Goal: Transaction & Acquisition: Obtain resource

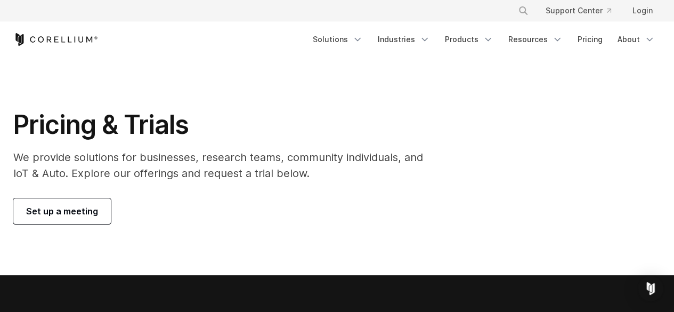
click at [81, 208] on span "Set up a meeting" at bounding box center [62, 211] width 72 height 13
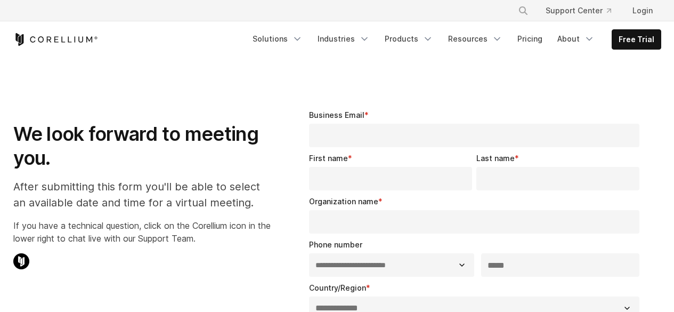
select select "**"
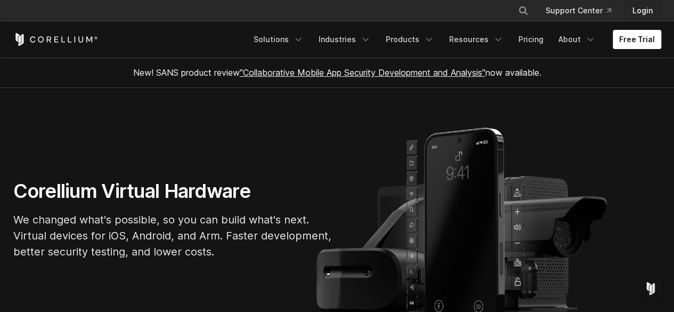
click at [651, 8] on link "Login" at bounding box center [642, 10] width 37 height 19
click at [616, 46] on link "Free Trial" at bounding box center [637, 39] width 48 height 19
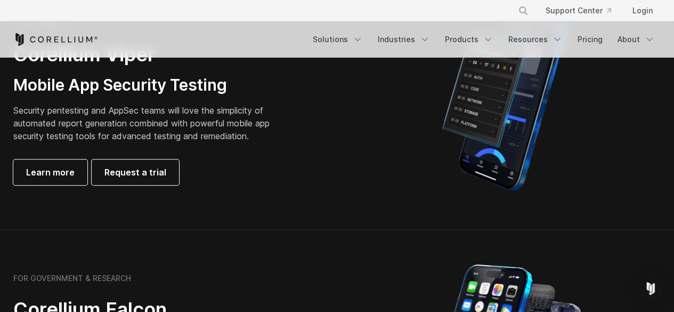
scroll to position [302, 0]
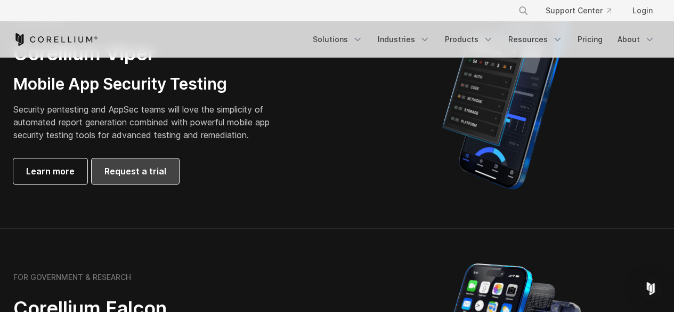
click at [146, 168] on span "Request a trial" at bounding box center [135, 171] width 62 height 13
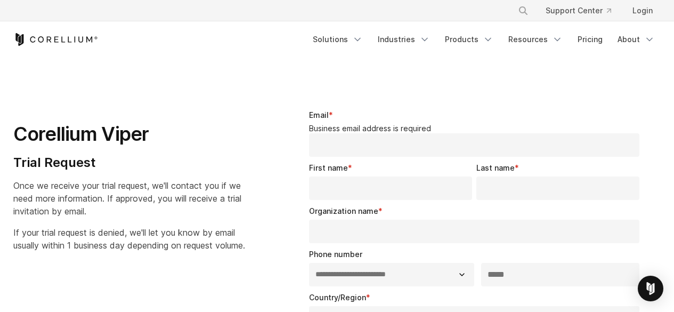
select select "**"
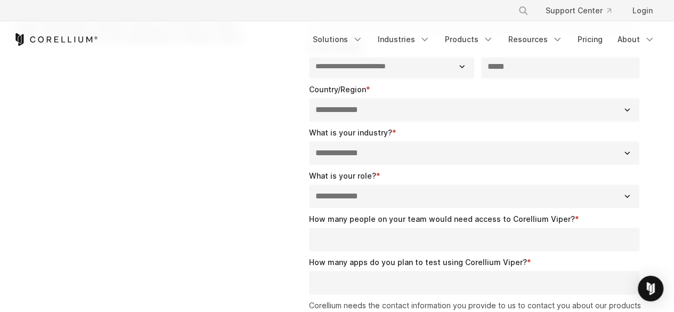
scroll to position [213, 0]
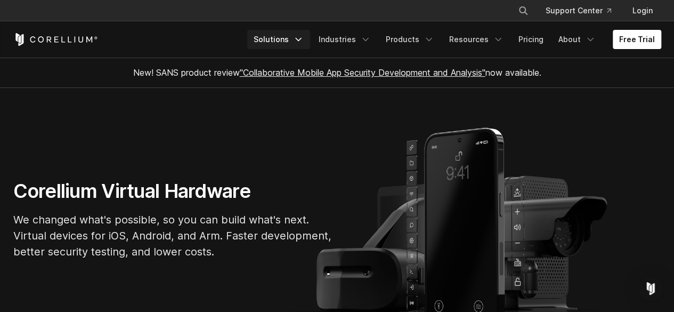
click at [295, 41] on link "Solutions" at bounding box center [278, 39] width 63 height 19
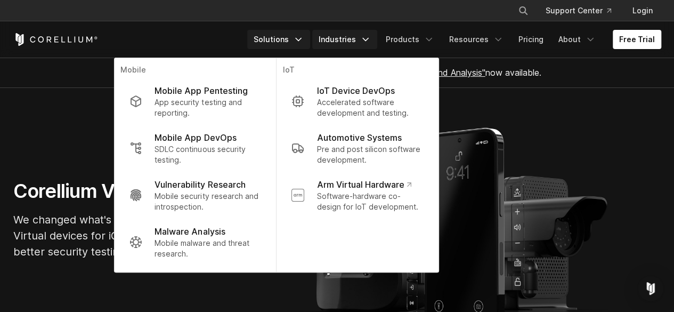
click at [363, 40] on link "Industries" at bounding box center [344, 39] width 65 height 19
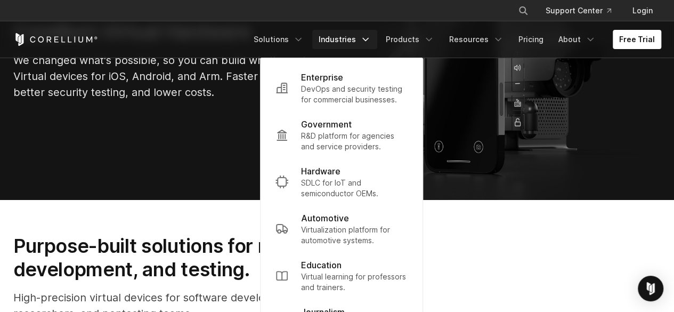
scroll to position [160, 0]
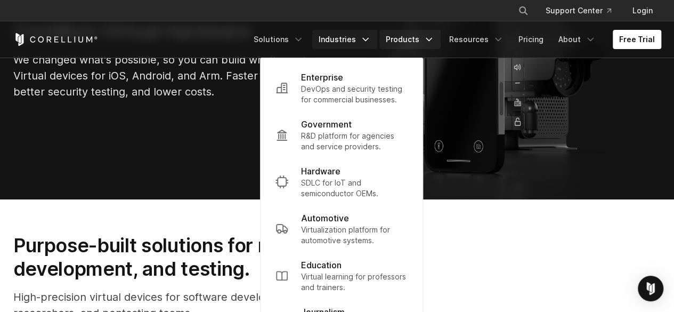
click at [405, 43] on link "Products" at bounding box center [409, 39] width 61 height 19
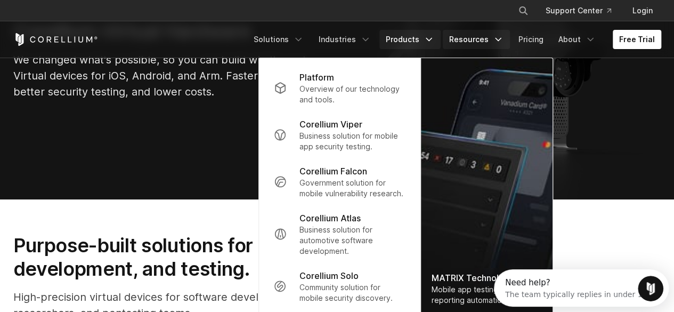
scroll to position [0, 0]
click at [473, 39] on link "Resources" at bounding box center [476, 39] width 67 height 19
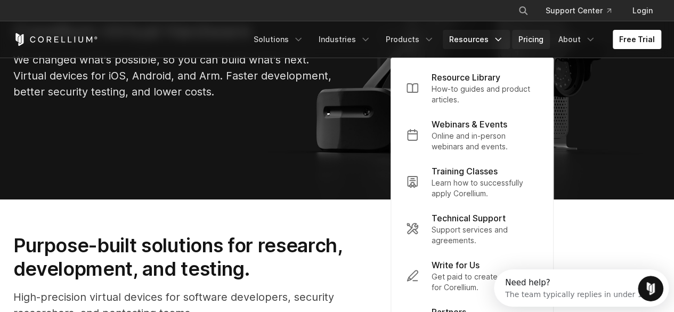
click at [541, 40] on link "Pricing" at bounding box center [531, 39] width 38 height 19
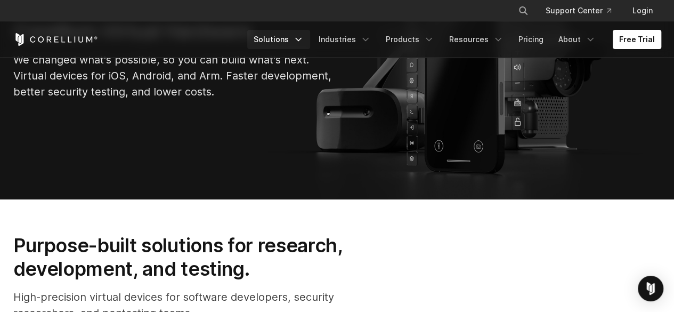
click at [284, 43] on link "Solutions" at bounding box center [278, 39] width 63 height 19
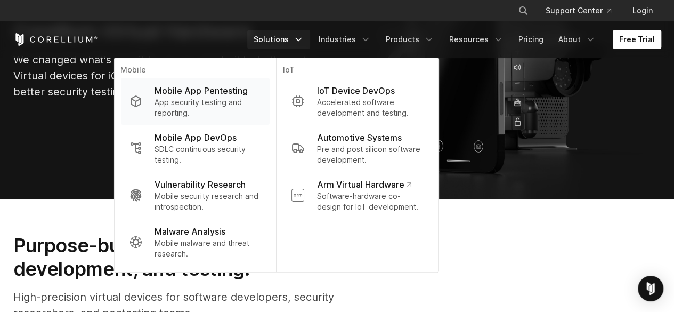
click at [199, 91] on p "Mobile App Pentesting" at bounding box center [201, 90] width 93 height 13
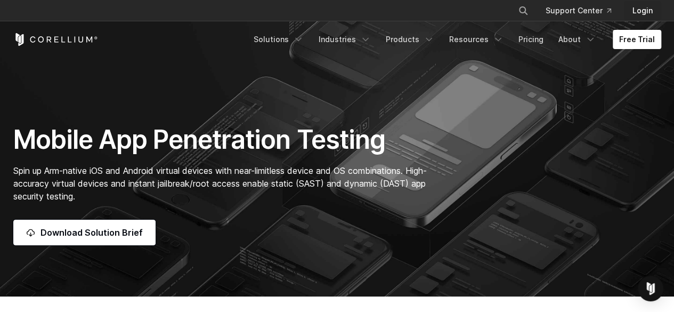
click at [634, 9] on link "Login" at bounding box center [642, 10] width 37 height 19
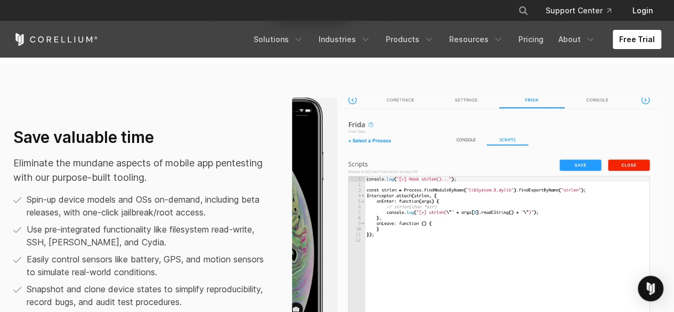
scroll to position [604, 0]
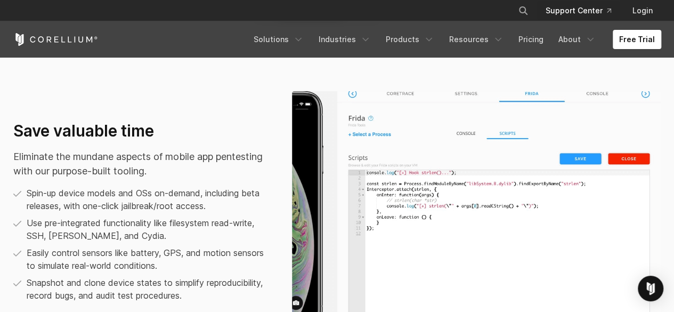
click at [578, 5] on link "Support Center" at bounding box center [578, 10] width 83 height 19
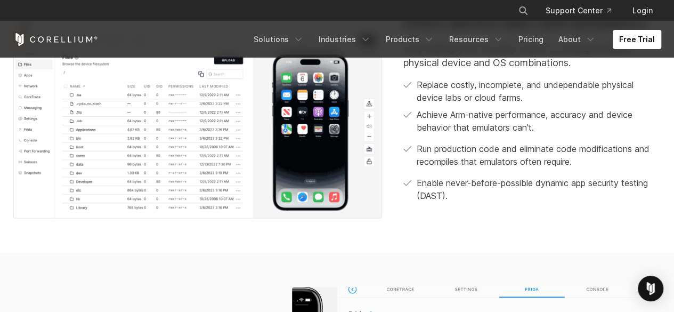
drag, startPoint x: 236, startPoint y: 52, endPoint x: 18, endPoint y: 182, distance: 253.3
click at [18, 182] on img at bounding box center [197, 111] width 369 height 214
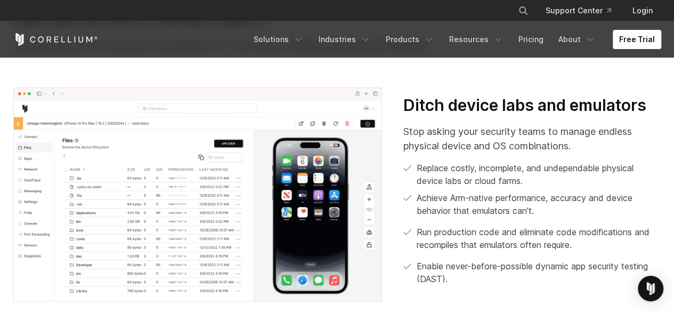
scroll to position [320, 0]
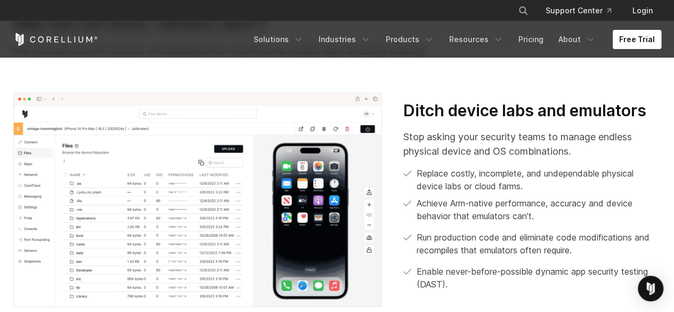
click at [639, 35] on link "Free Trial" at bounding box center [637, 39] width 48 height 19
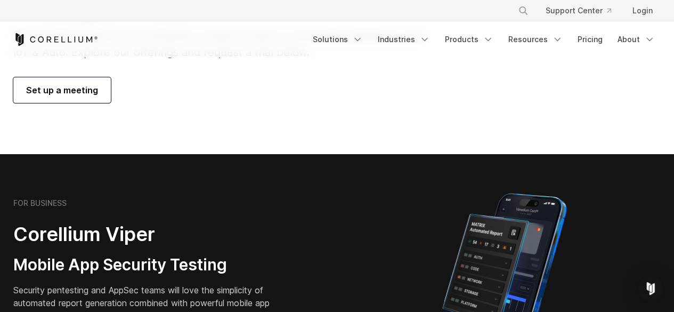
scroll to position [177, 0]
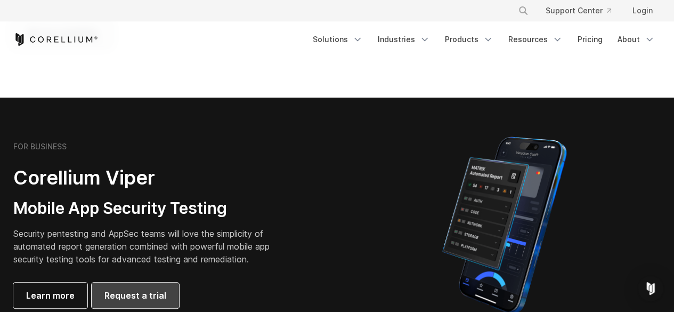
click at [139, 292] on span "Request a trial" at bounding box center [135, 295] width 62 height 13
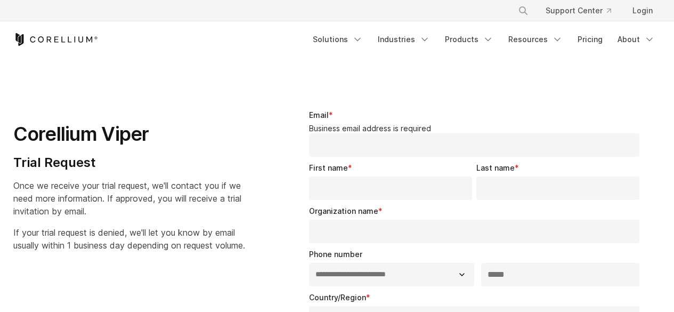
select select "**"
click at [347, 136] on input "Email *" at bounding box center [474, 144] width 331 height 23
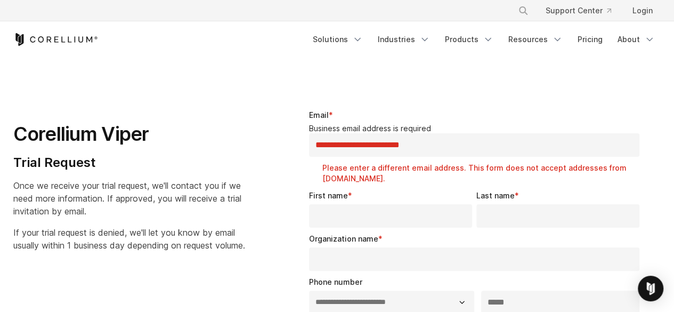
click at [467, 140] on input "**********" at bounding box center [474, 144] width 331 height 23
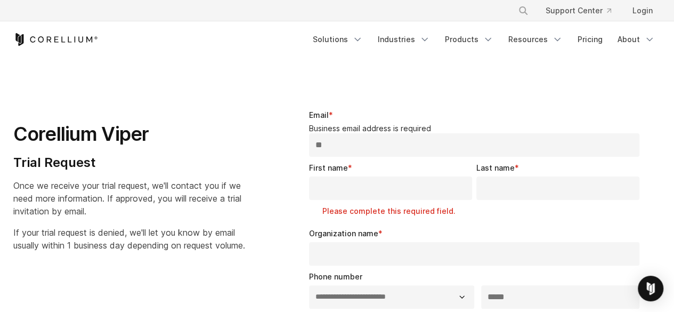
type input "*"
click at [464, 135] on input "Email *" at bounding box center [474, 144] width 331 height 23
